Goal: Obtain resource: Obtain resource

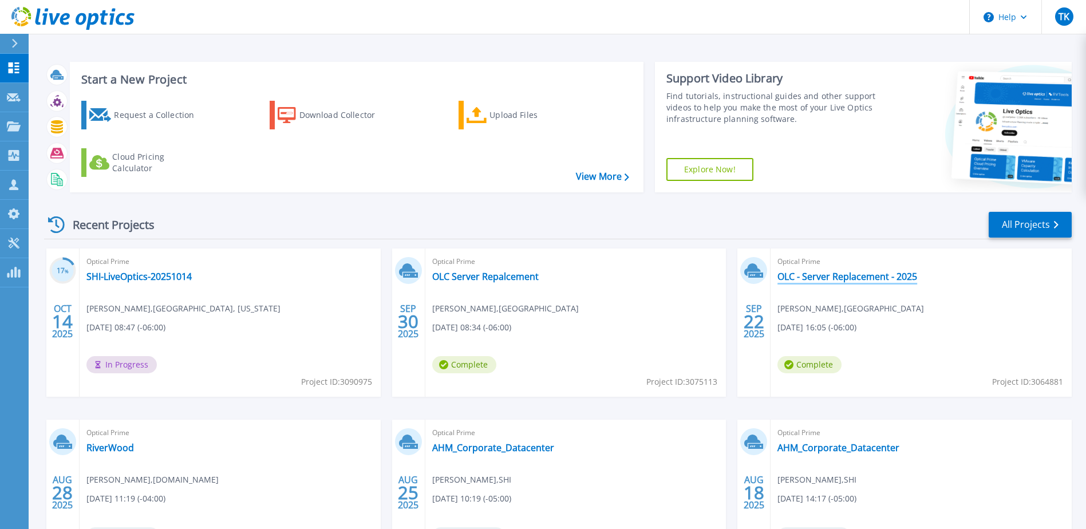
click at [825, 281] on link "OLC - Server Replacement - 2025" at bounding box center [848, 276] width 140 height 11
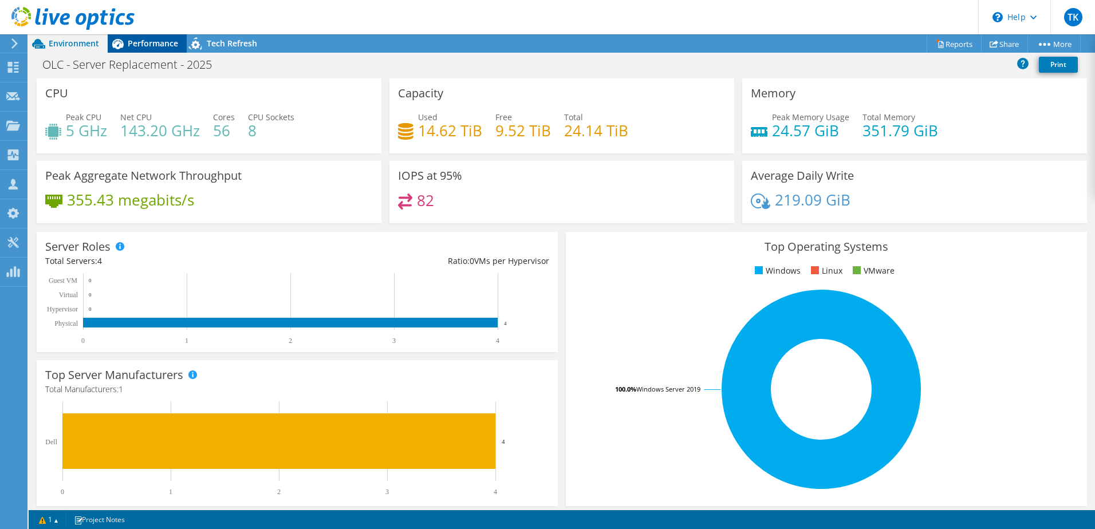
click at [150, 44] on span "Performance" at bounding box center [153, 43] width 50 height 11
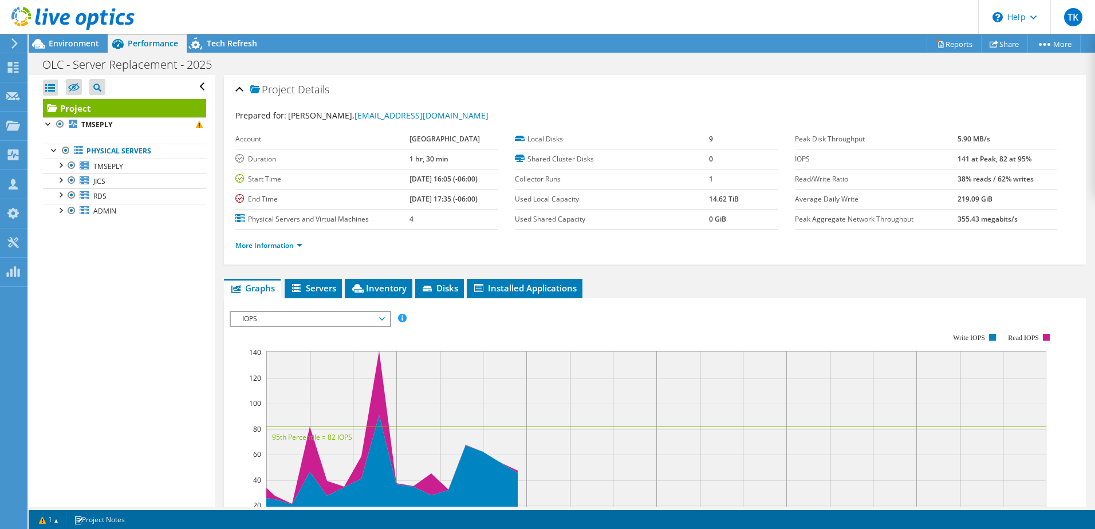
click at [58, 10] on icon at bounding box center [72, 18] width 123 height 23
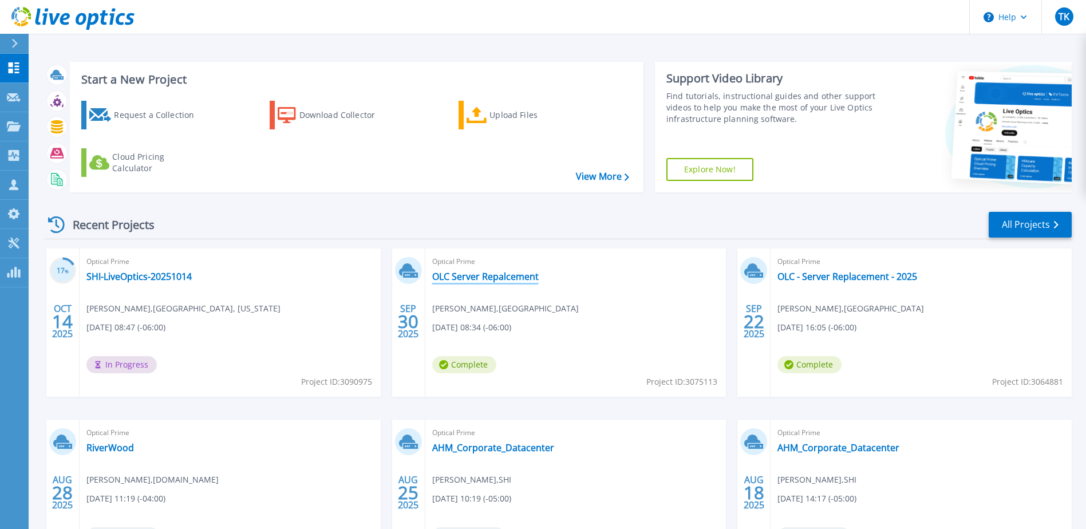
click at [467, 282] on link "OLC Server Repalcement" at bounding box center [485, 276] width 107 height 11
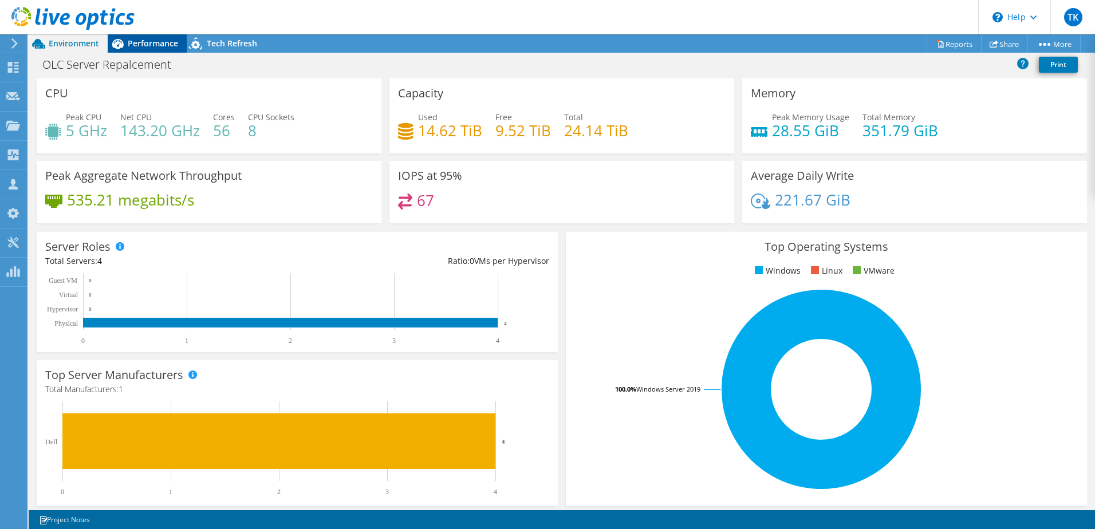
click at [150, 42] on span "Performance" at bounding box center [153, 43] width 50 height 11
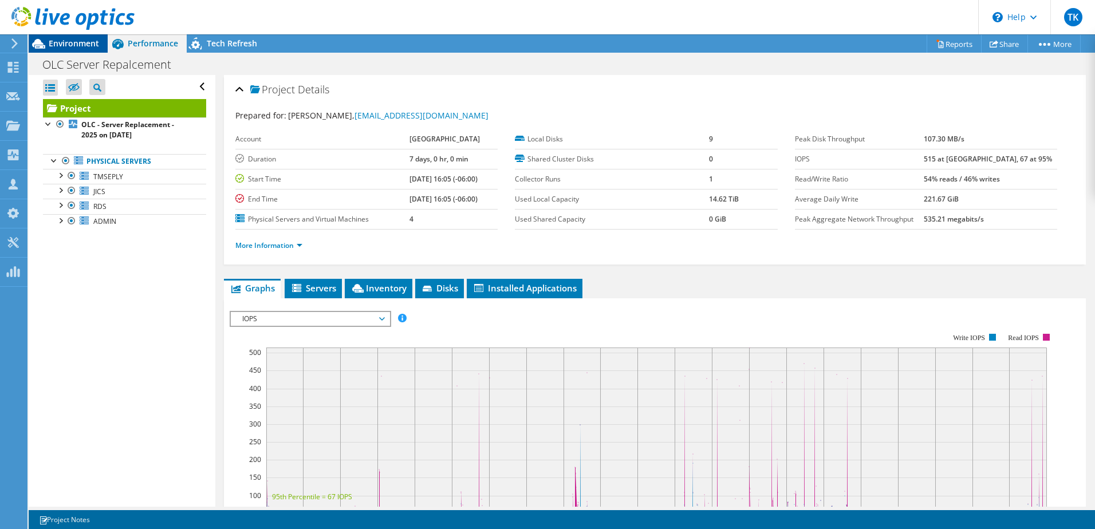
click at [69, 41] on span "Environment" at bounding box center [74, 43] width 50 height 11
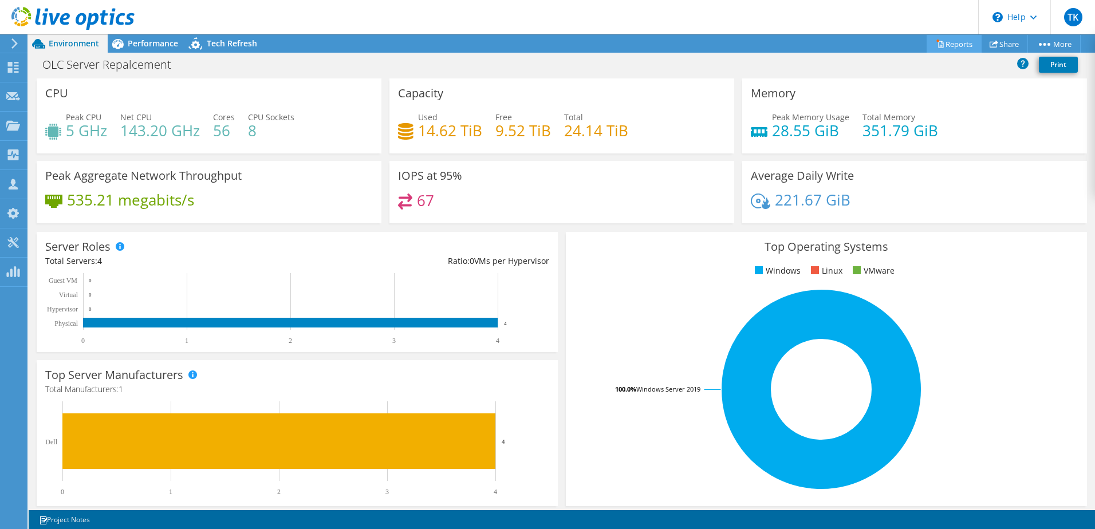
click at [946, 44] on link "Reports" at bounding box center [954, 44] width 55 height 18
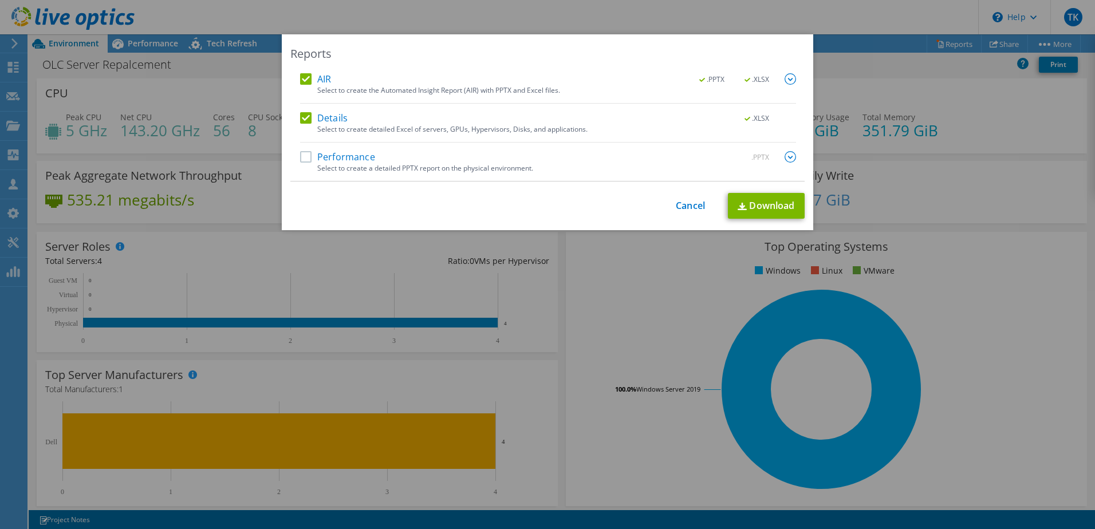
click at [302, 157] on label "Performance" at bounding box center [337, 156] width 75 height 11
click at [0, 0] on input "Performance" at bounding box center [0, 0] width 0 height 0
click at [765, 207] on link "Download" at bounding box center [766, 206] width 77 height 26
click at [685, 205] on link "Cancel" at bounding box center [690, 205] width 29 height 11
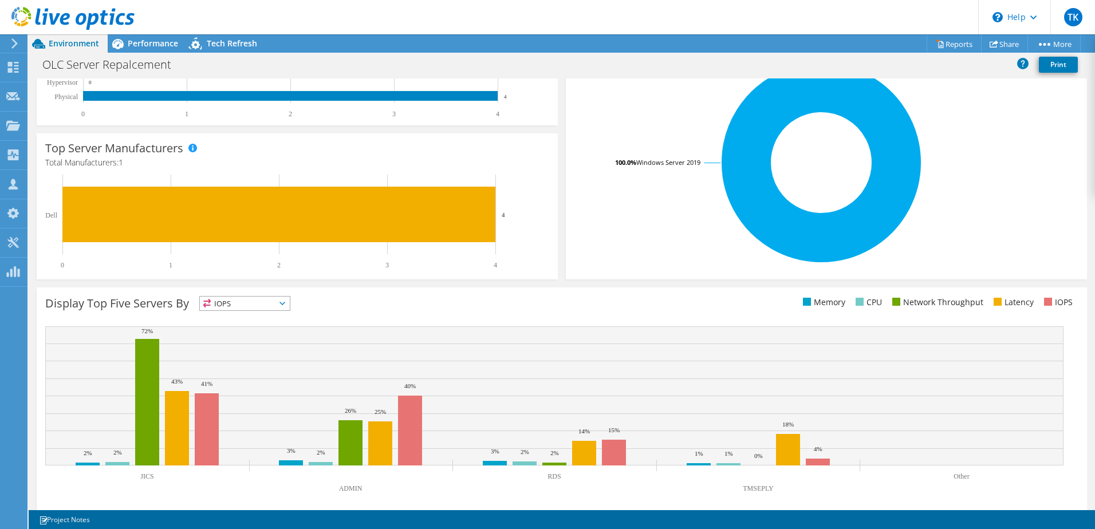
scroll to position [235, 0]
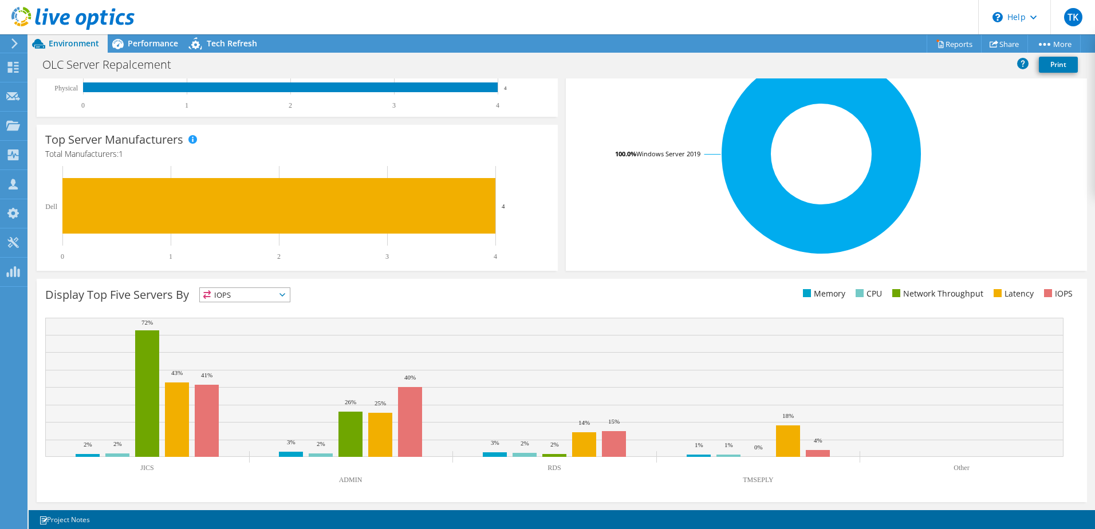
click at [285, 295] on icon at bounding box center [282, 294] width 6 height 3
click at [269, 326] on li "Memory" at bounding box center [245, 326] width 90 height 16
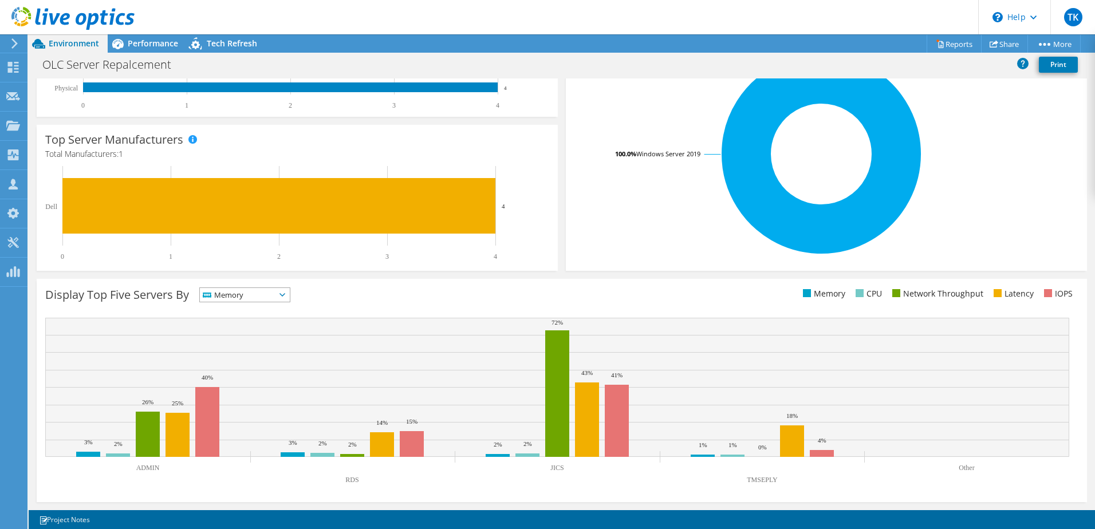
click at [290, 292] on span "Memory" at bounding box center [245, 295] width 90 height 14
click at [273, 340] on li "CPU" at bounding box center [245, 342] width 90 height 16
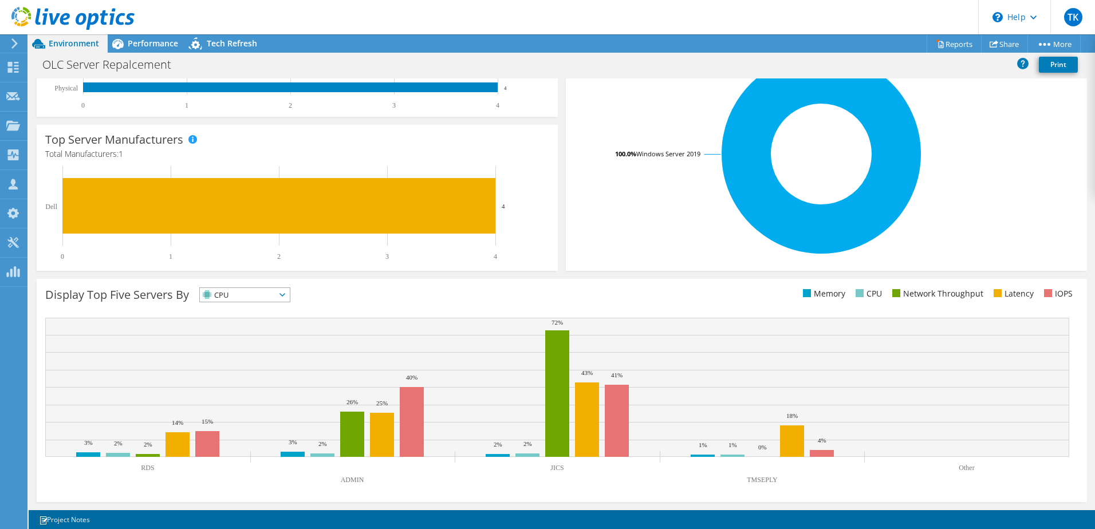
click at [285, 294] on icon at bounding box center [282, 294] width 6 height 3
click at [271, 355] on li "Network Throughput" at bounding box center [245, 358] width 90 height 16
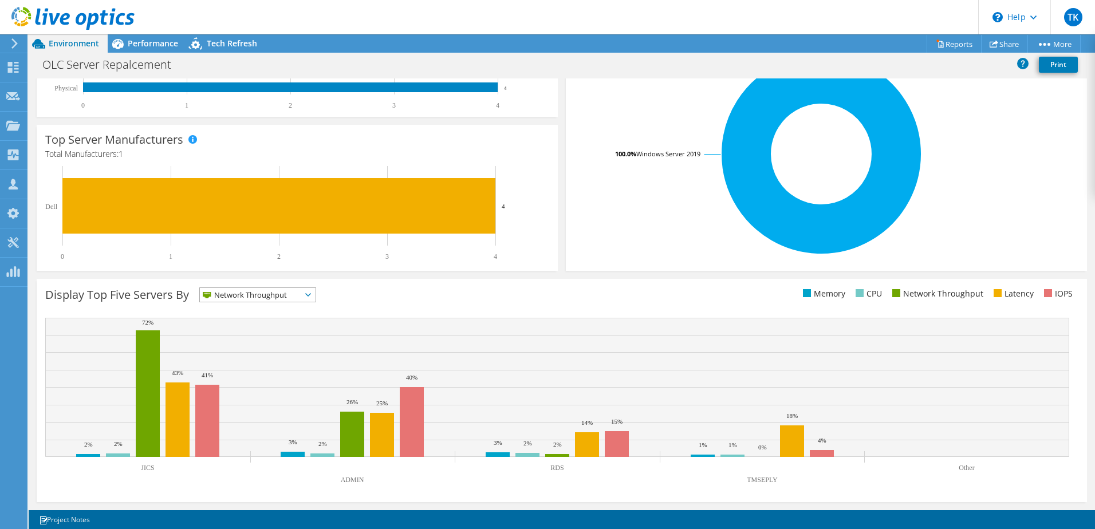
click at [269, 292] on span "Network Throughput" at bounding box center [250, 295] width 101 height 14
click at [403, 296] on div "Display Top Five Servers By Network Throughput IOPS" at bounding box center [303, 296] width 517 height 19
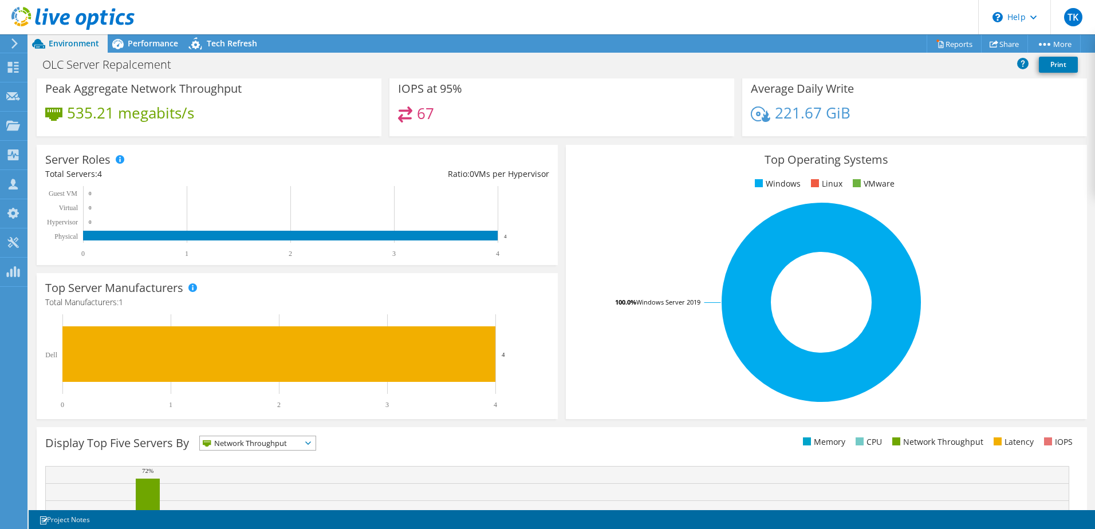
scroll to position [0, 0]
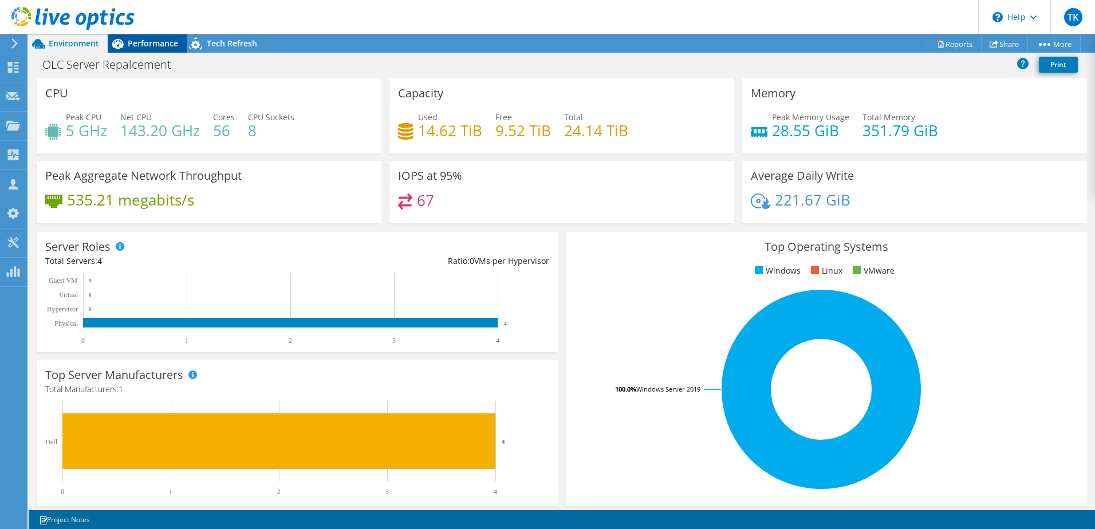
click at [147, 46] on span "Performance" at bounding box center [153, 43] width 50 height 11
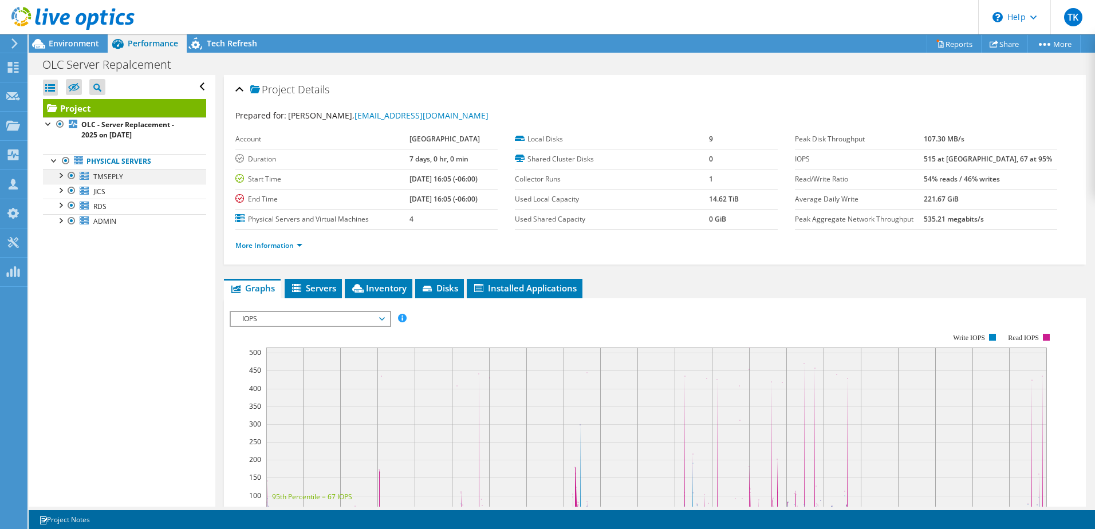
click at [61, 175] on div at bounding box center [59, 174] width 11 height 11
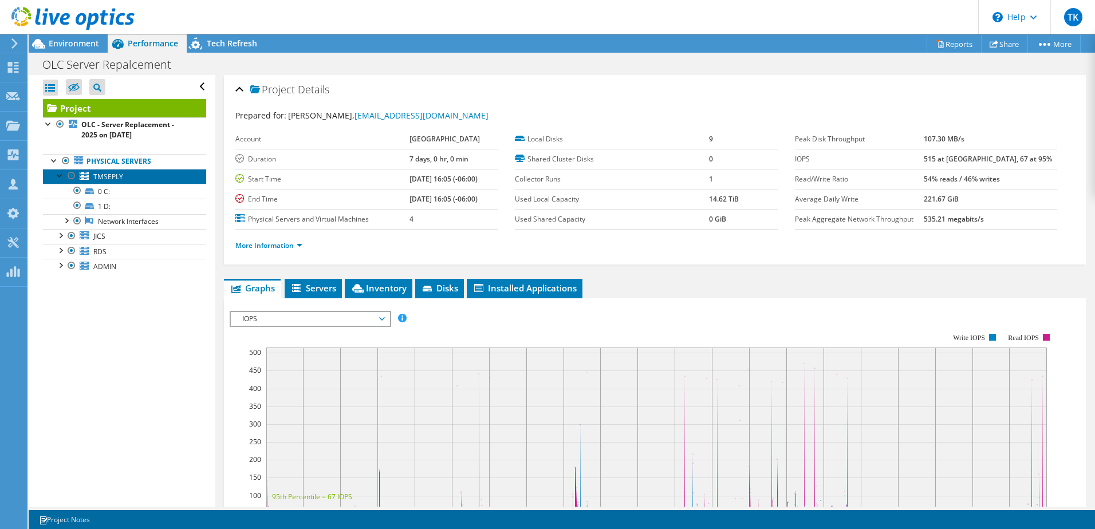
click at [112, 177] on span "TMSEPLY" at bounding box center [108, 177] width 30 height 10
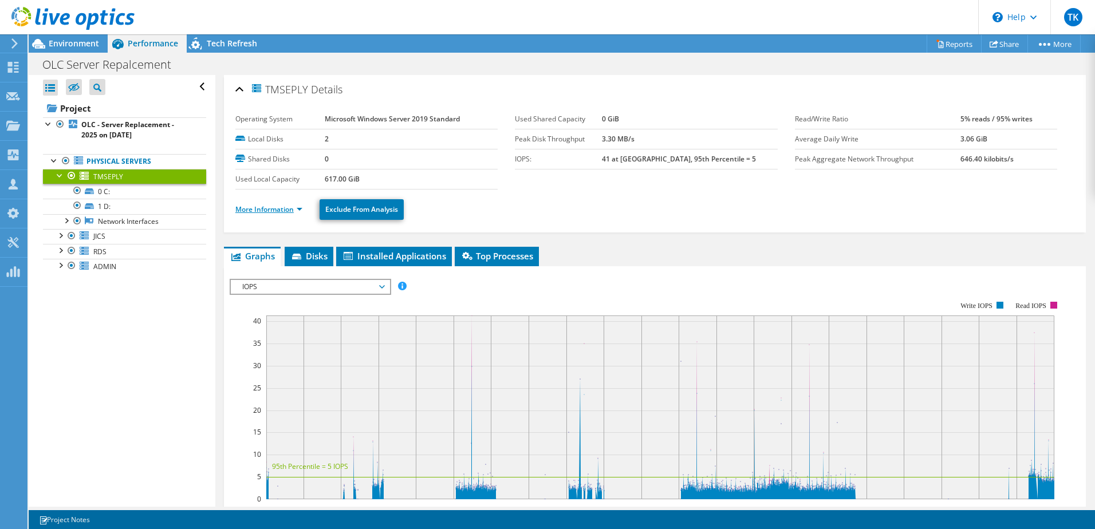
click at [297, 207] on link "More Information" at bounding box center [268, 209] width 67 height 10
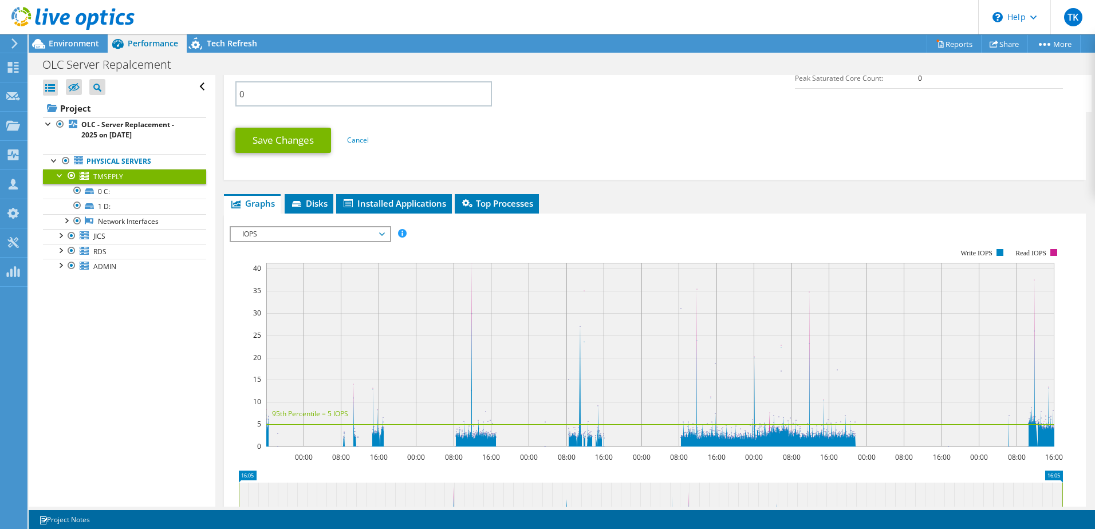
scroll to position [573, 0]
click at [62, 235] on div at bounding box center [59, 234] width 11 height 11
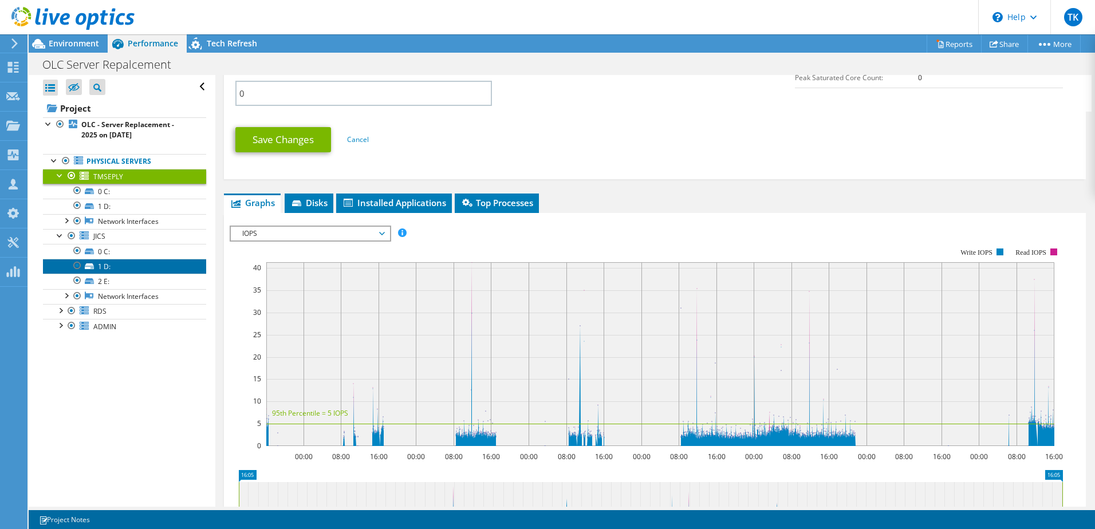
click at [132, 267] on link "1 D:" at bounding box center [124, 266] width 163 height 15
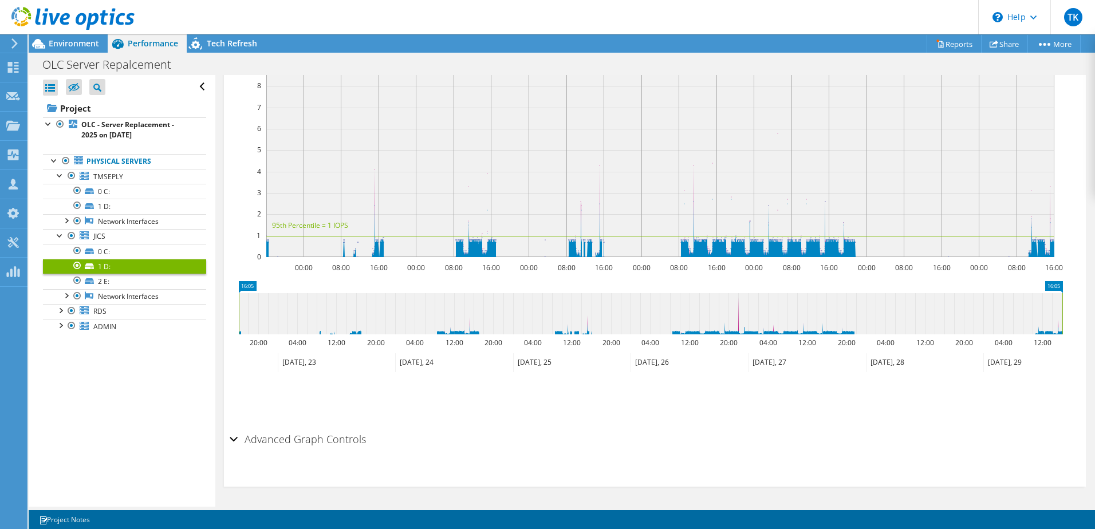
scroll to position [0, 0]
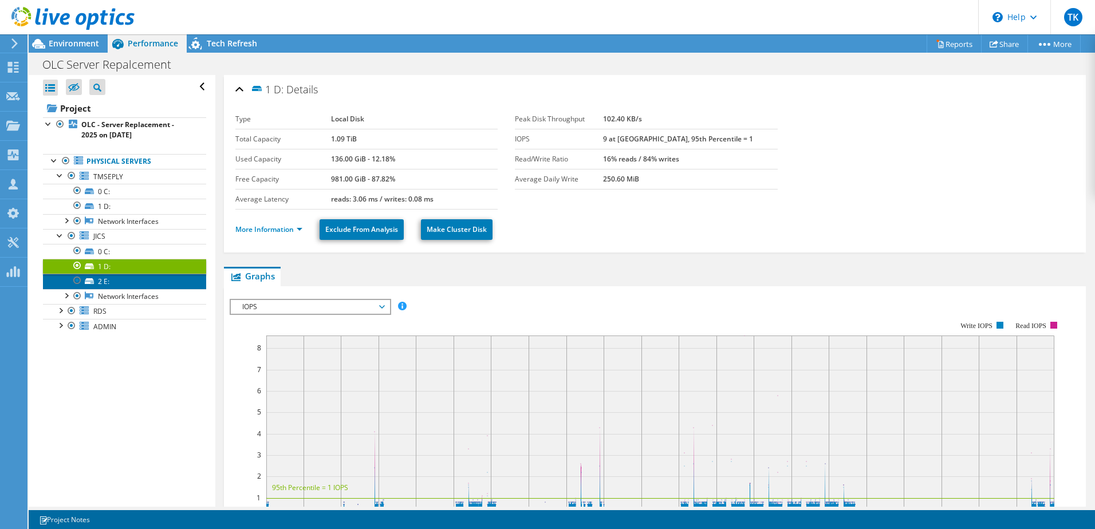
click at [102, 281] on link "2 E:" at bounding box center [124, 281] width 163 height 15
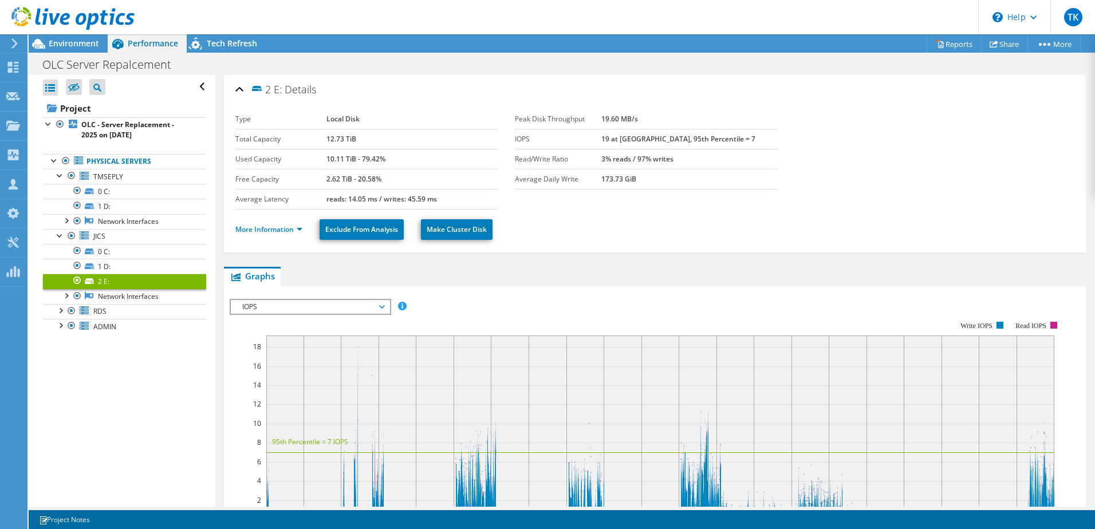
click at [266, 234] on li "More Information" at bounding box center [272, 229] width 74 height 13
click at [267, 230] on link "More Information" at bounding box center [268, 230] width 67 height 10
